Goal: Use online tool/utility: Utilize a website feature to perform a specific function

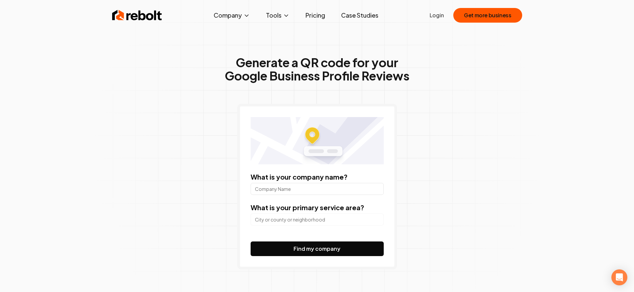
drag, startPoint x: 305, startPoint y: 174, endPoint x: 304, endPoint y: 179, distance: 5.4
click at [305, 176] on label "What is your company name?" at bounding box center [299, 177] width 97 height 8
click at [305, 183] on input "What is your company name?" at bounding box center [317, 189] width 133 height 12
click at [305, 187] on input "What is your company name?" at bounding box center [317, 189] width 133 height 12
type input "Medona Nails Spa"
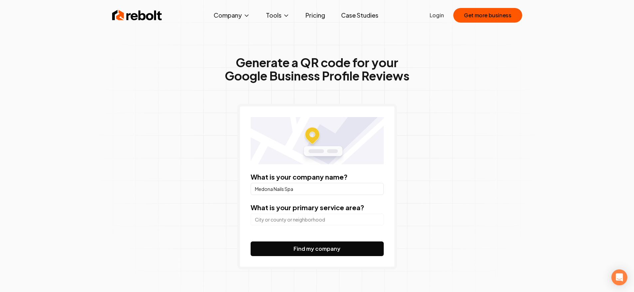
click at [309, 217] on input "search" at bounding box center [317, 220] width 133 height 12
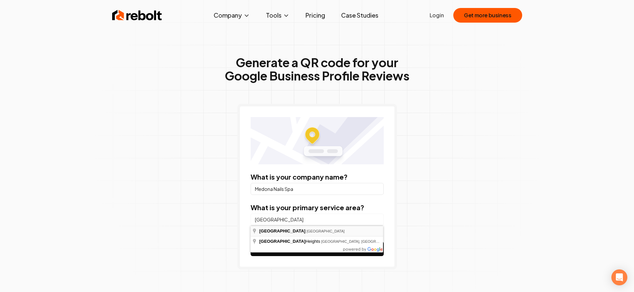
type input "[GEOGRAPHIC_DATA], [GEOGRAPHIC_DATA]"
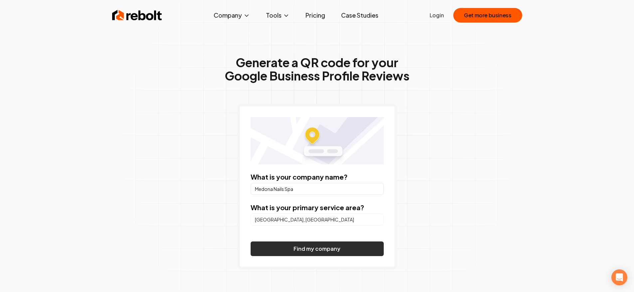
click at [309, 252] on button "Find my company" at bounding box center [317, 249] width 133 height 15
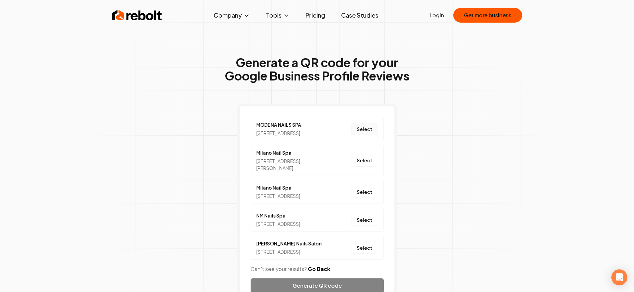
click at [368, 134] on button "Select" at bounding box center [364, 129] width 27 height 12
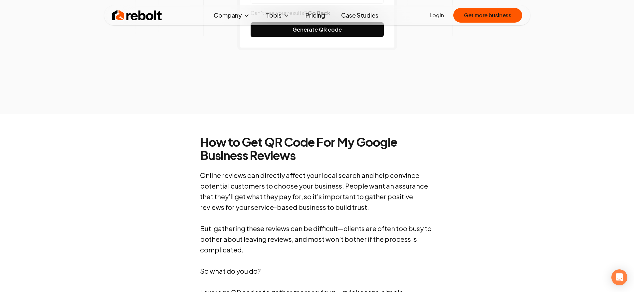
scroll to position [200, 0]
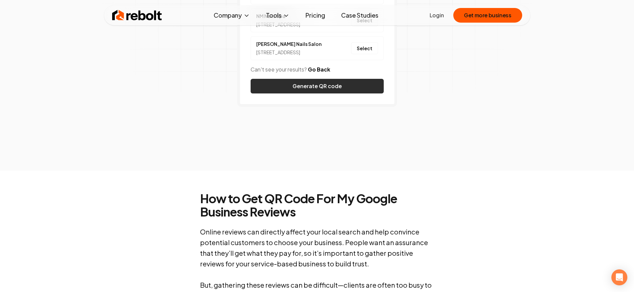
click at [284, 93] on button "Generate QR code" at bounding box center [317, 86] width 133 height 15
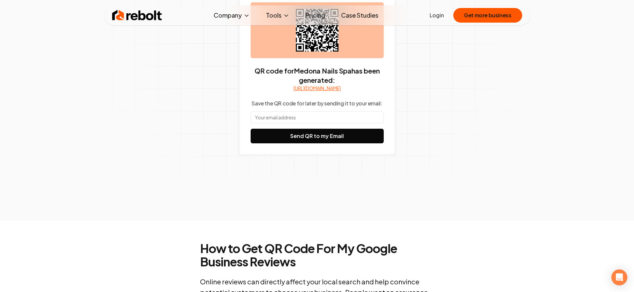
scroll to position [100, 0]
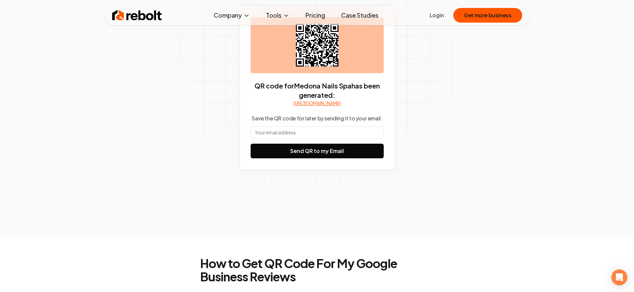
click at [300, 138] on input "text" at bounding box center [317, 132] width 133 height 12
type input "[EMAIL_ADDRESS][DOMAIN_NAME]"
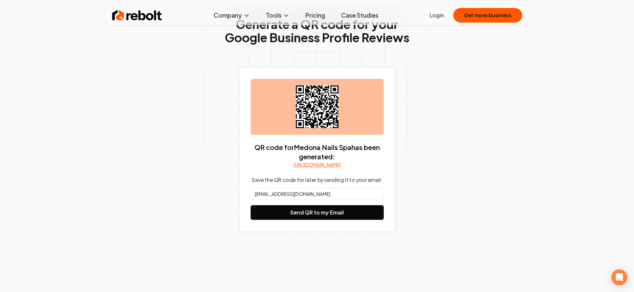
scroll to position [33, 0]
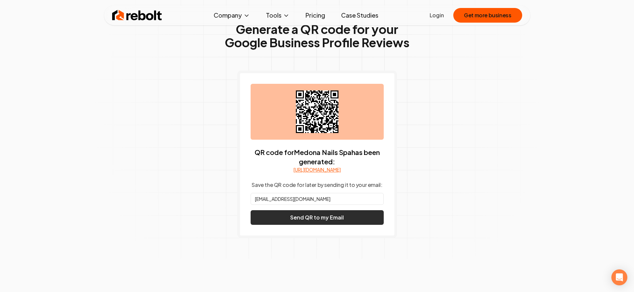
click at [315, 222] on button "Send QR to my Email" at bounding box center [317, 217] width 133 height 15
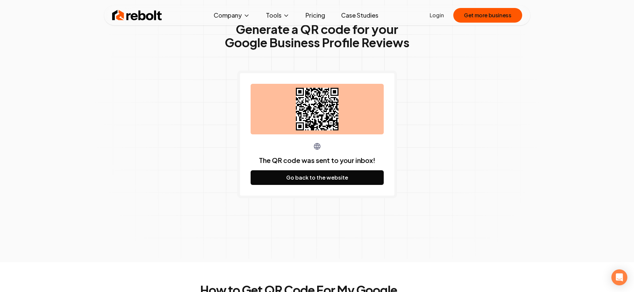
drag, startPoint x: 324, startPoint y: 110, endPoint x: 481, endPoint y: 80, distance: 159.6
click at [480, 82] on div "Generate a QR code for your Google Business Profile Reviews The QR code was sen…" at bounding box center [317, 123] width 341 height 277
drag, startPoint x: 326, startPoint y: 109, endPoint x: 184, endPoint y: 149, distance: 147.7
click at [184, 149] on div "Generate a QR code for your Google Business Profile Reviews The QR code was sen…" at bounding box center [317, 123] width 341 height 277
